Goal: Find specific page/section: Find specific page/section

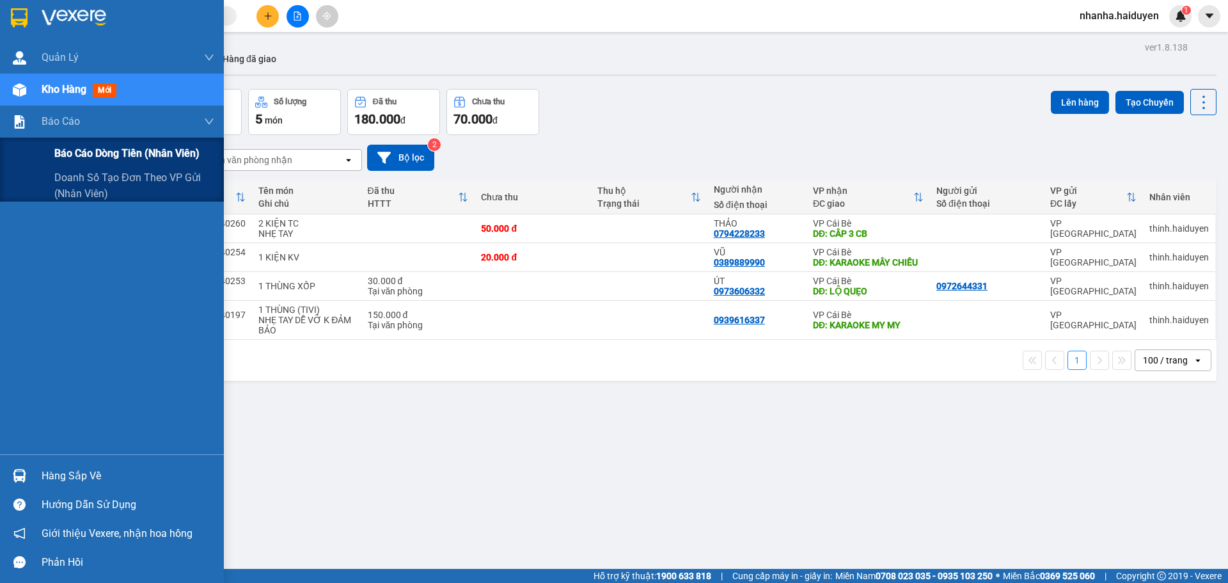
click at [52, 150] on div "Báo cáo dòng tiền (nhân viên)" at bounding box center [112, 154] width 224 height 32
